Goal: Information Seeking & Learning: Learn about a topic

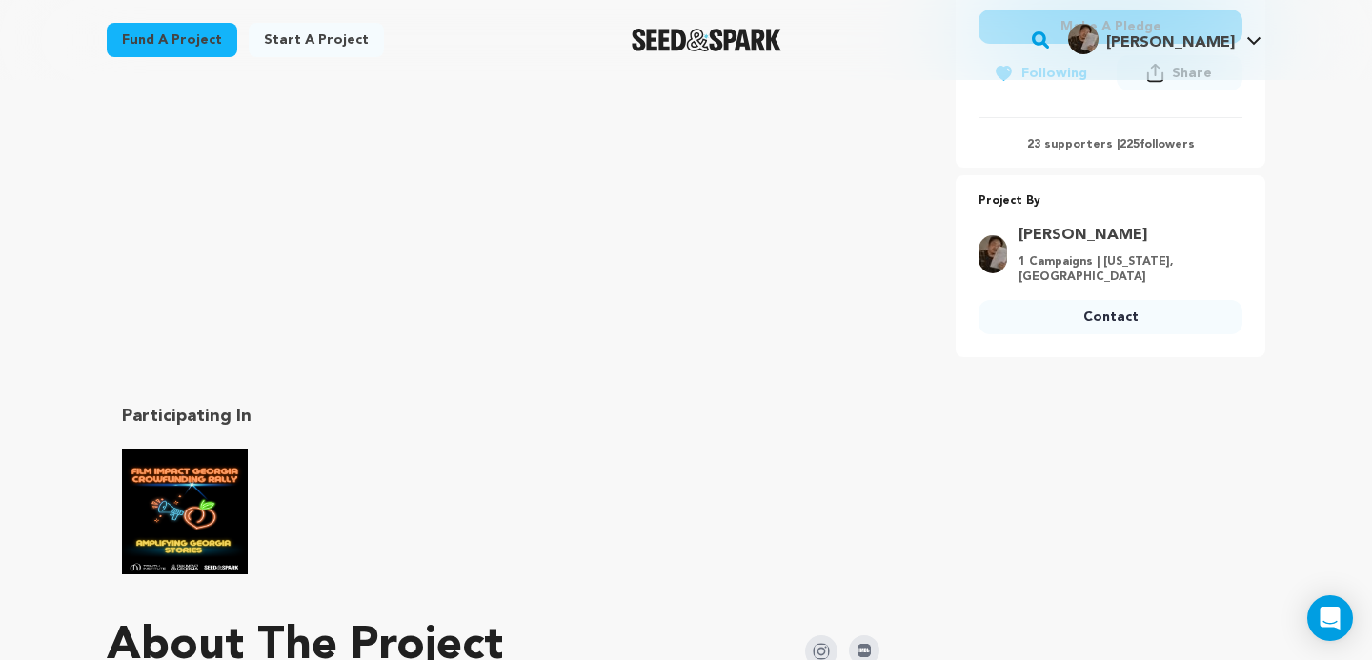
scroll to position [644, 0]
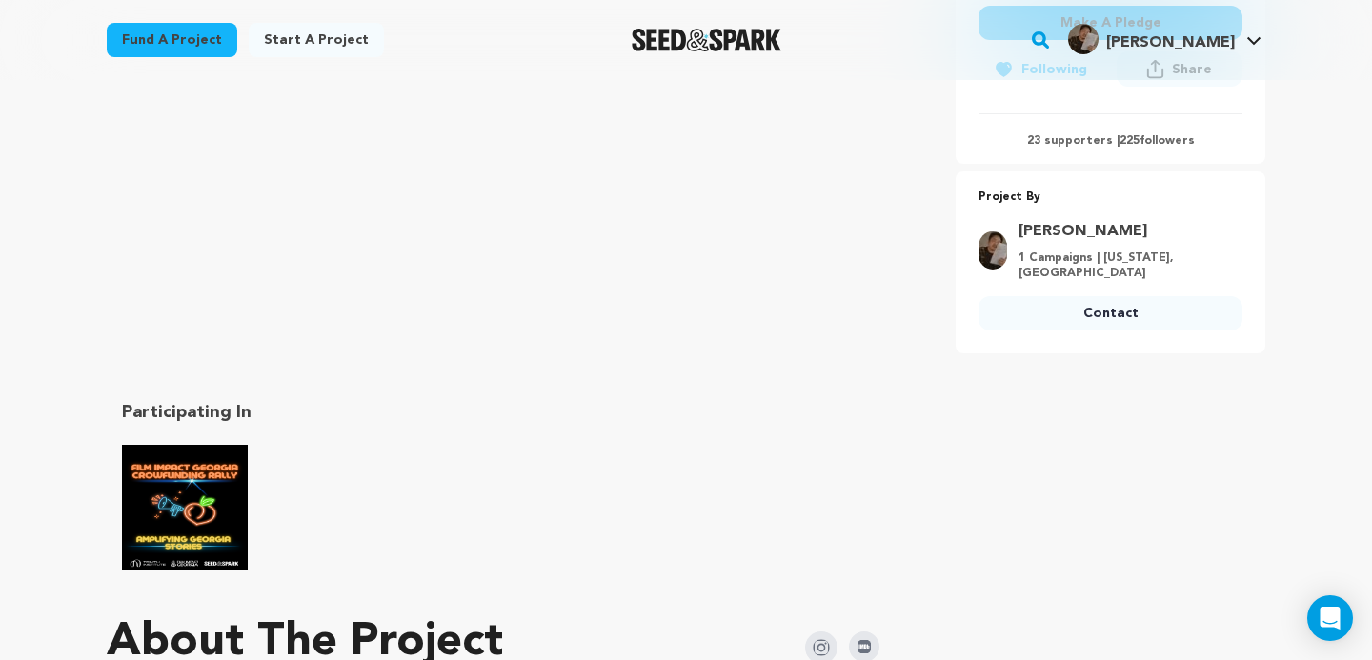
click at [219, 515] on img "Film Impact Georgia Rally" at bounding box center [185, 508] width 126 height 126
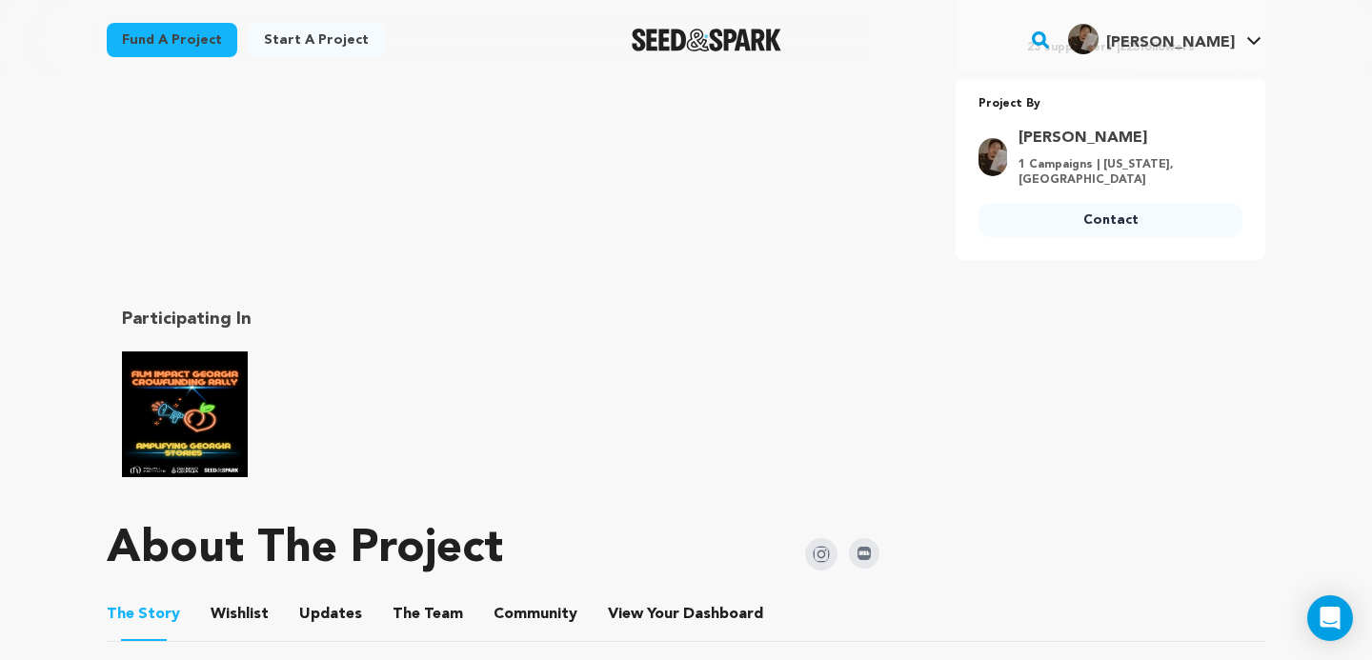
scroll to position [749, 0]
